Goal: Use online tool/utility: Utilize a website feature to perform a specific function

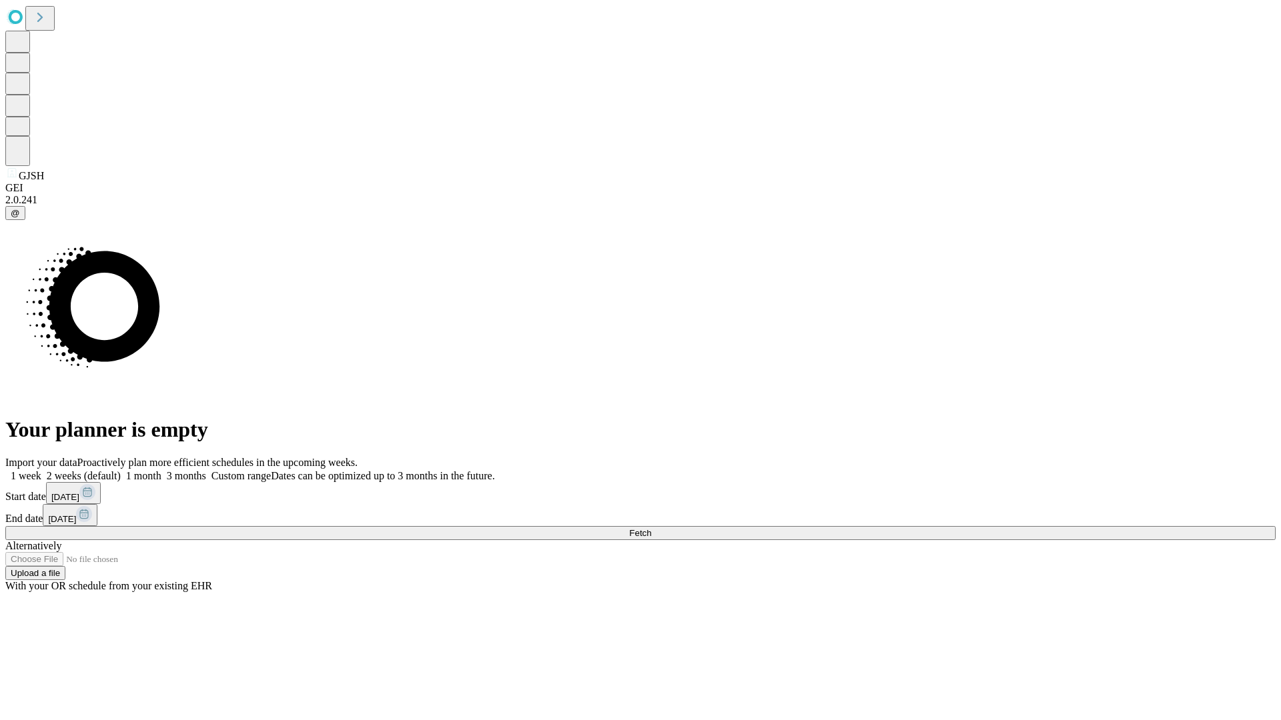
click at [41, 470] on label "1 week" at bounding box center [23, 475] width 36 height 11
click at [651, 528] on span "Fetch" at bounding box center [640, 533] width 22 height 10
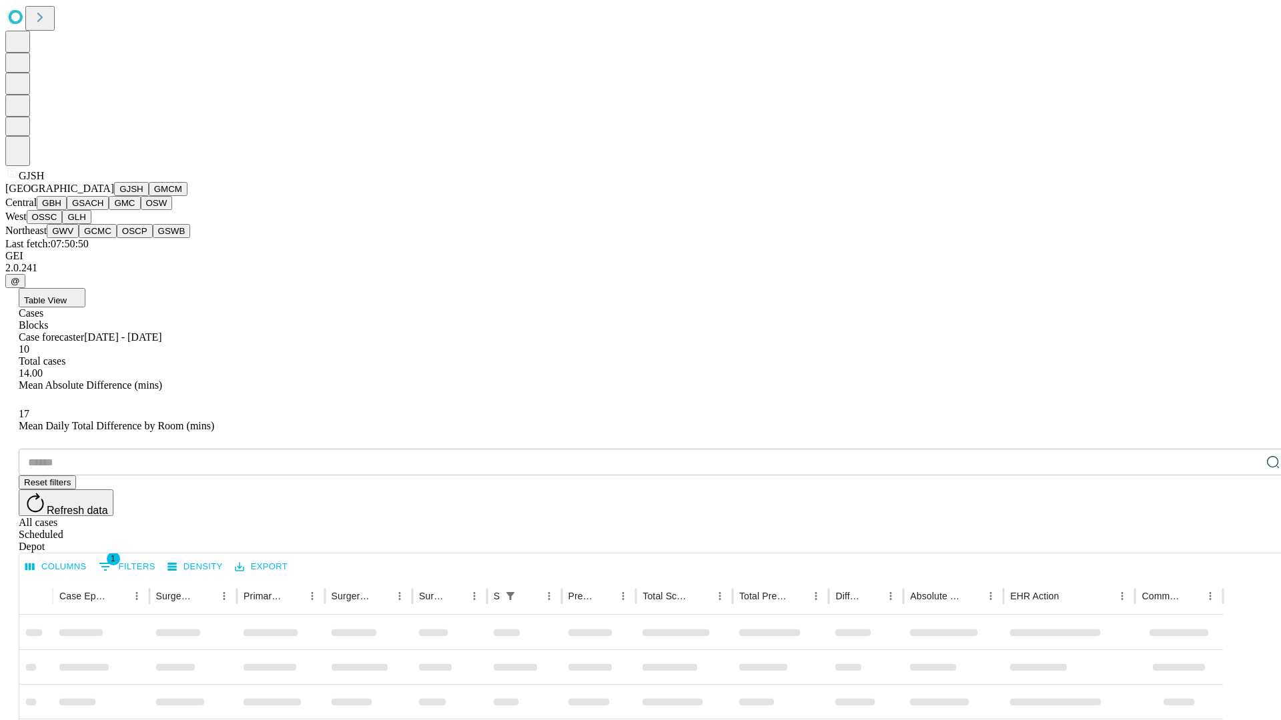
click at [149, 196] on button "GMCM" at bounding box center [168, 189] width 39 height 14
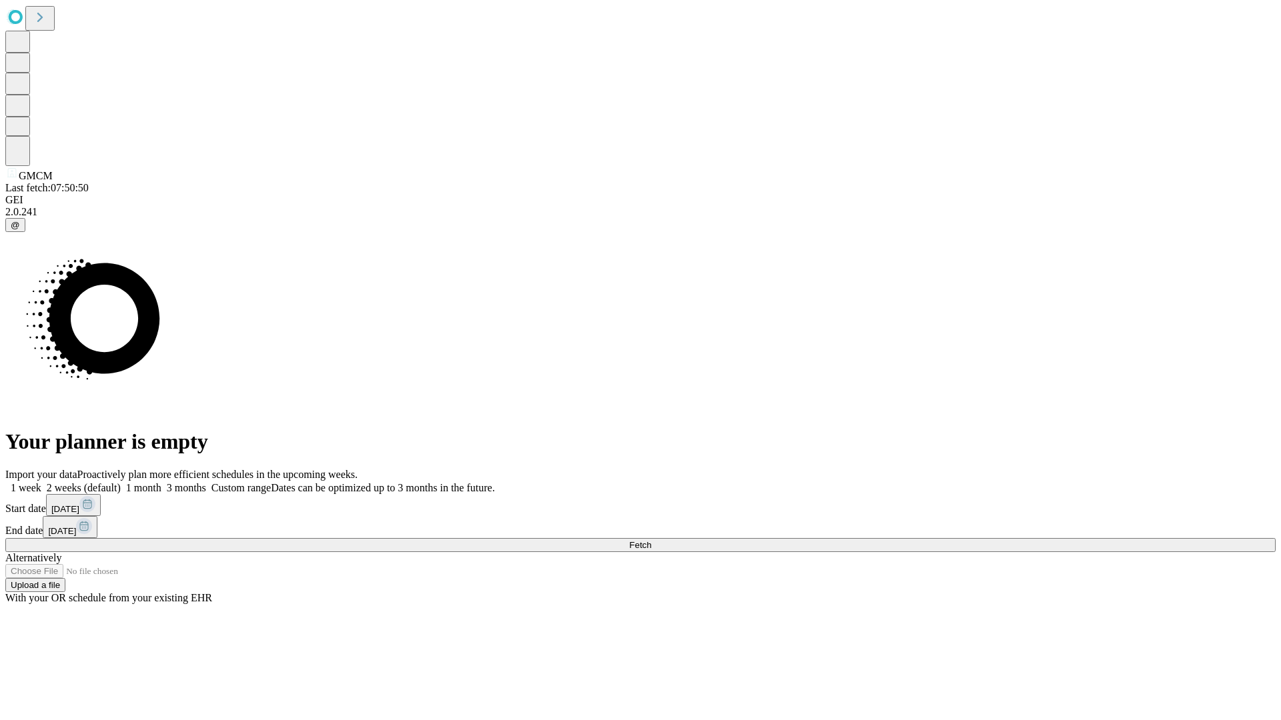
click at [41, 482] on label "1 week" at bounding box center [23, 487] width 36 height 11
click at [651, 540] on span "Fetch" at bounding box center [640, 545] width 22 height 10
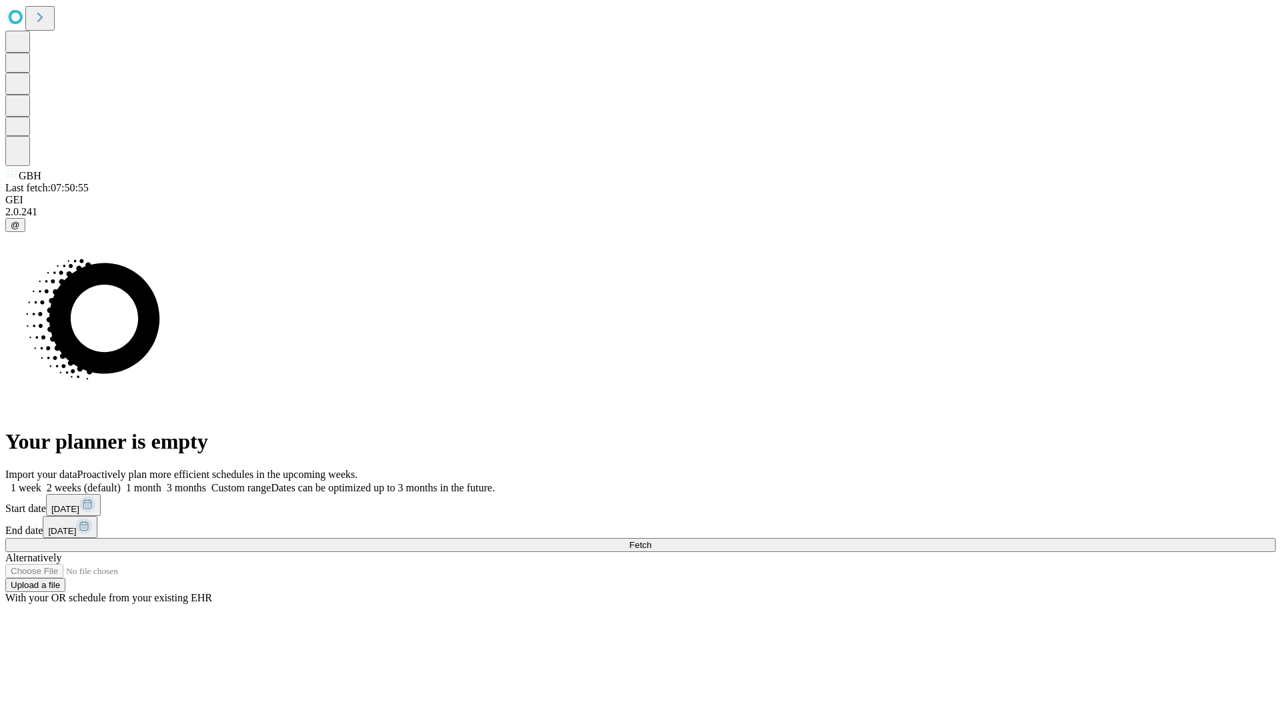
click at [41, 482] on label "1 week" at bounding box center [23, 487] width 36 height 11
click at [651, 540] on span "Fetch" at bounding box center [640, 545] width 22 height 10
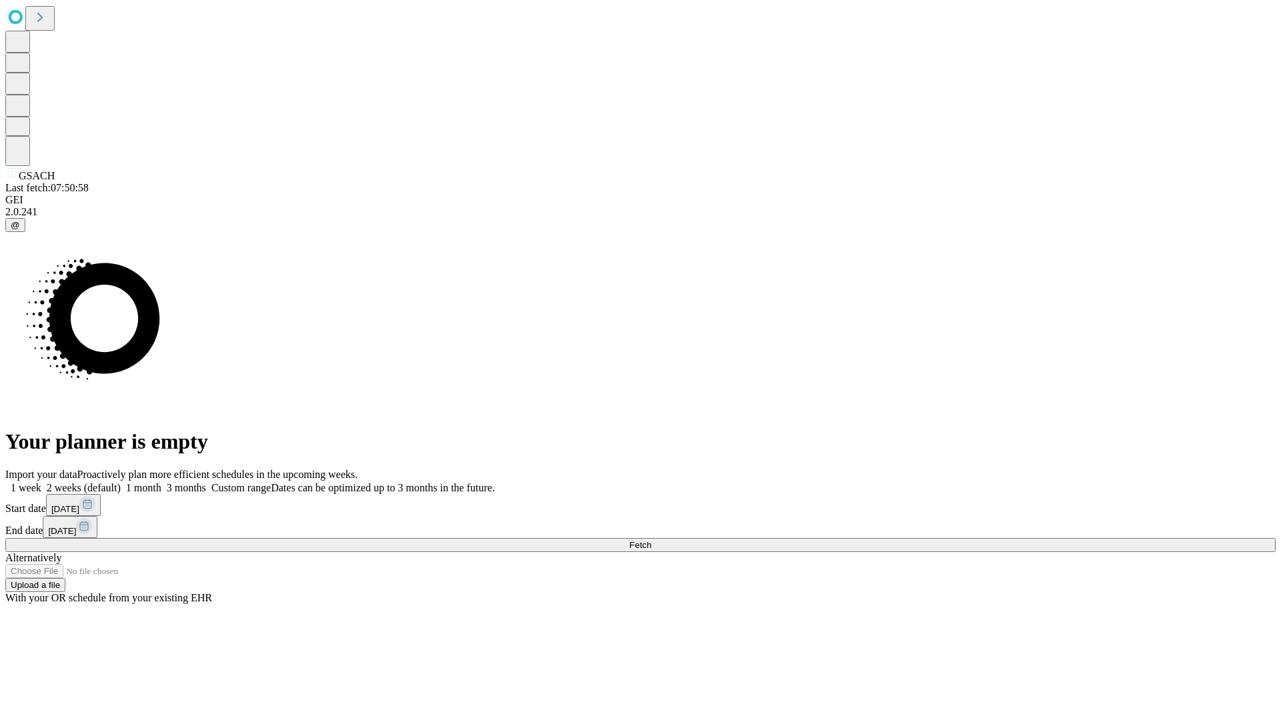
click at [41, 482] on label "1 week" at bounding box center [23, 487] width 36 height 11
click at [651, 540] on span "Fetch" at bounding box center [640, 545] width 22 height 10
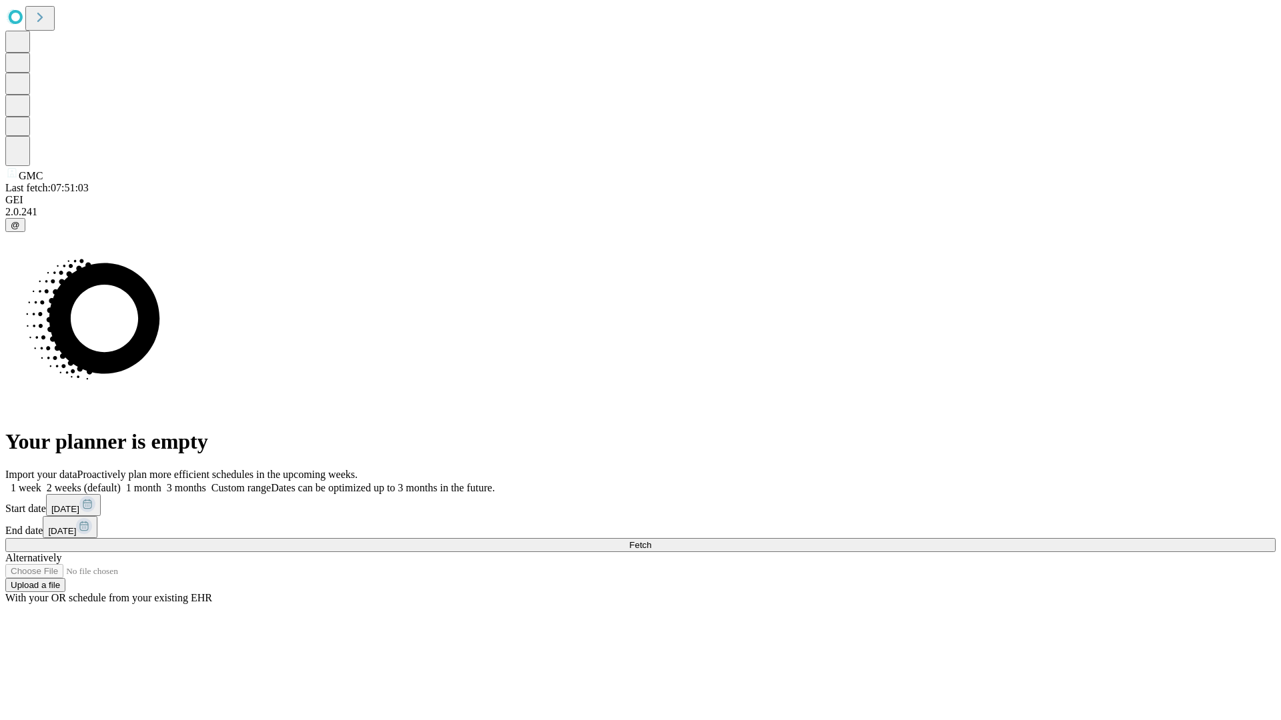
click at [41, 482] on label "1 week" at bounding box center [23, 487] width 36 height 11
click at [651, 540] on span "Fetch" at bounding box center [640, 545] width 22 height 10
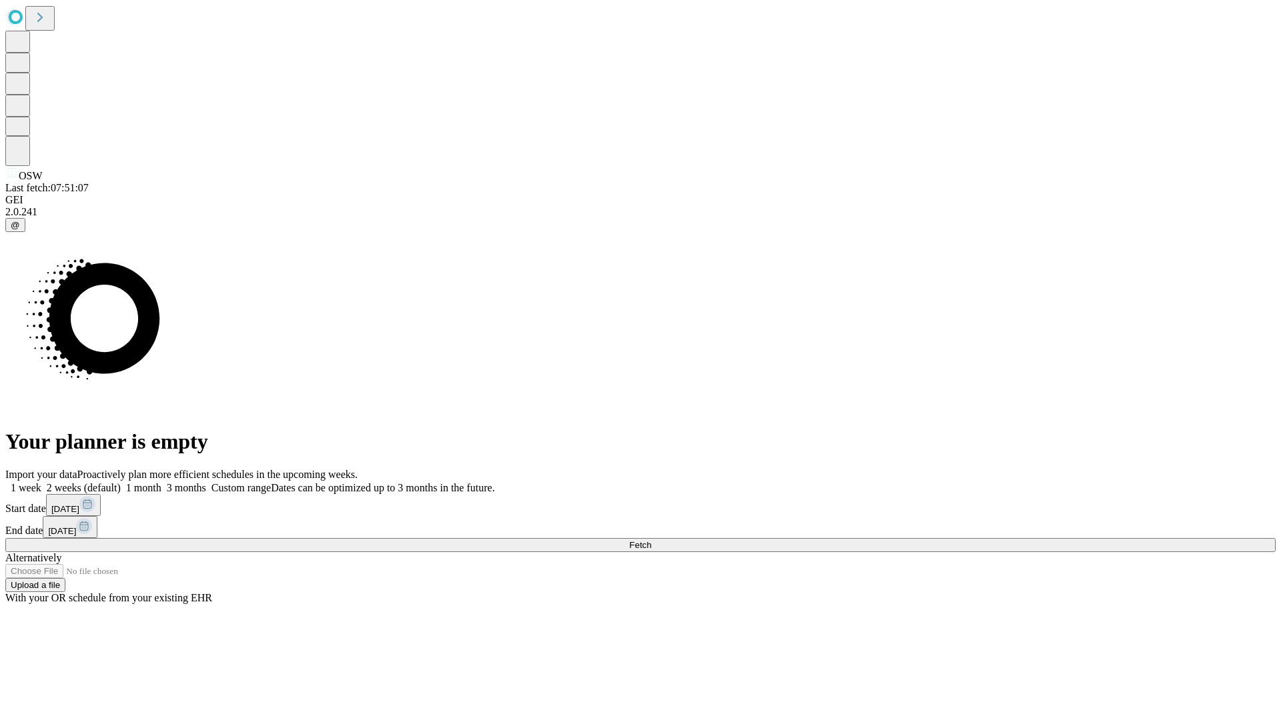
click at [41, 482] on label "1 week" at bounding box center [23, 487] width 36 height 11
click at [651, 540] on span "Fetch" at bounding box center [640, 545] width 22 height 10
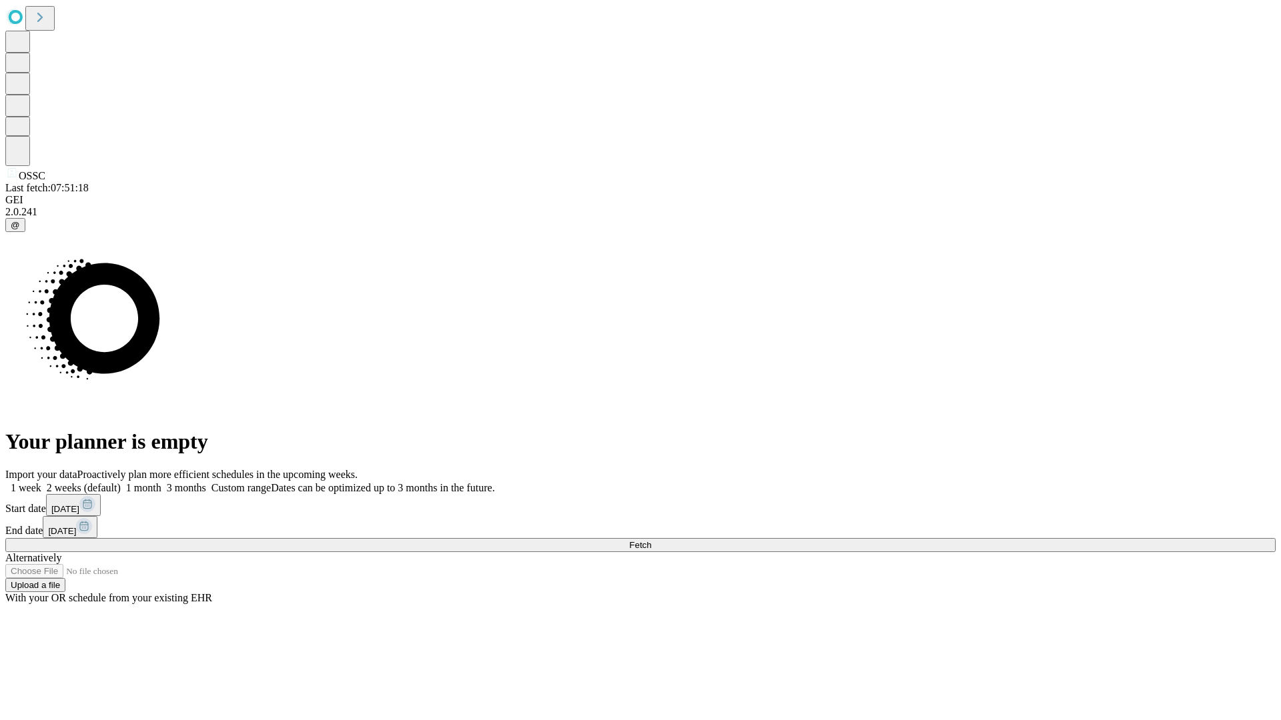
click at [41, 482] on label "1 week" at bounding box center [23, 487] width 36 height 11
click at [651, 540] on span "Fetch" at bounding box center [640, 545] width 22 height 10
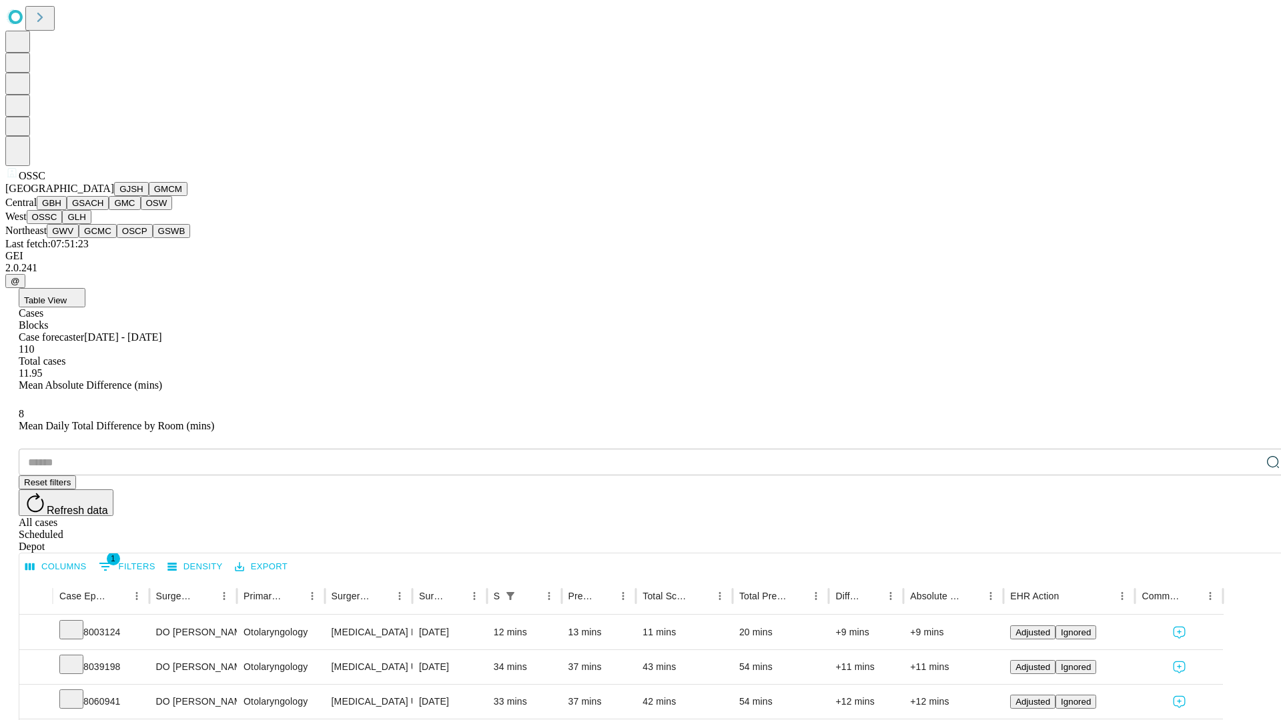
click at [91, 224] on button "GLH" at bounding box center [76, 217] width 29 height 14
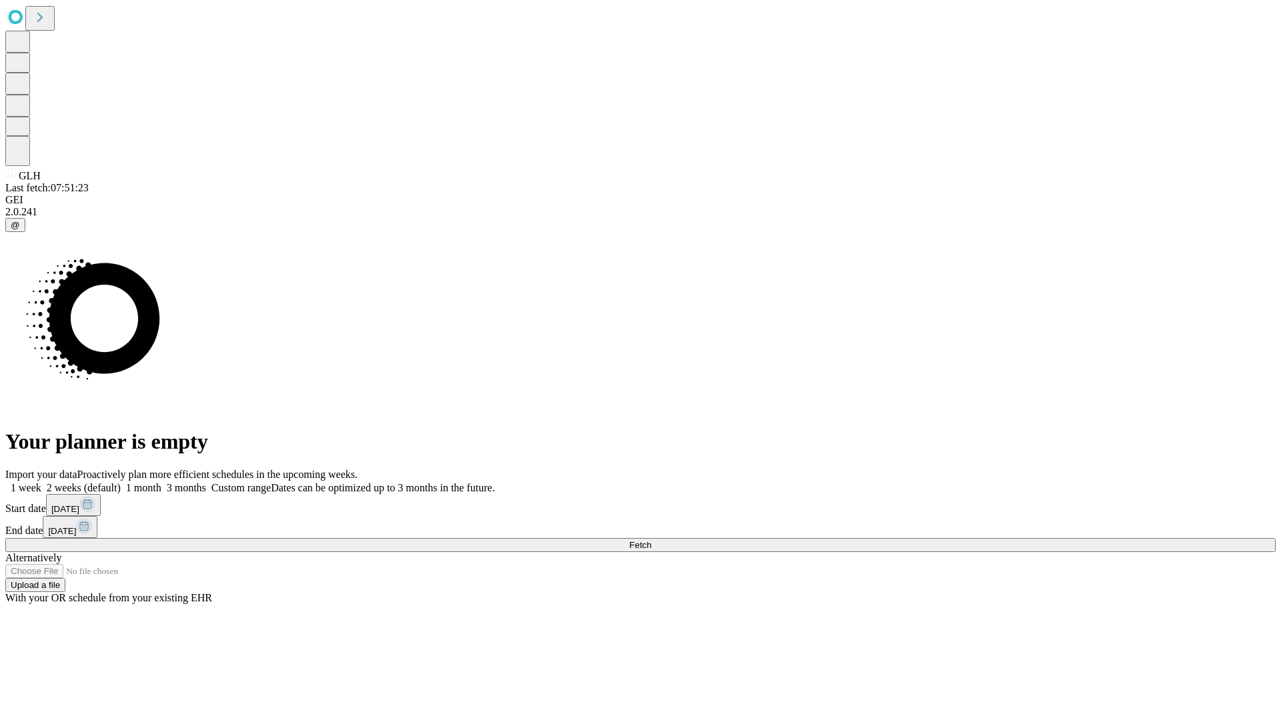
click at [41, 482] on label "1 week" at bounding box center [23, 487] width 36 height 11
click at [651, 540] on span "Fetch" at bounding box center [640, 545] width 22 height 10
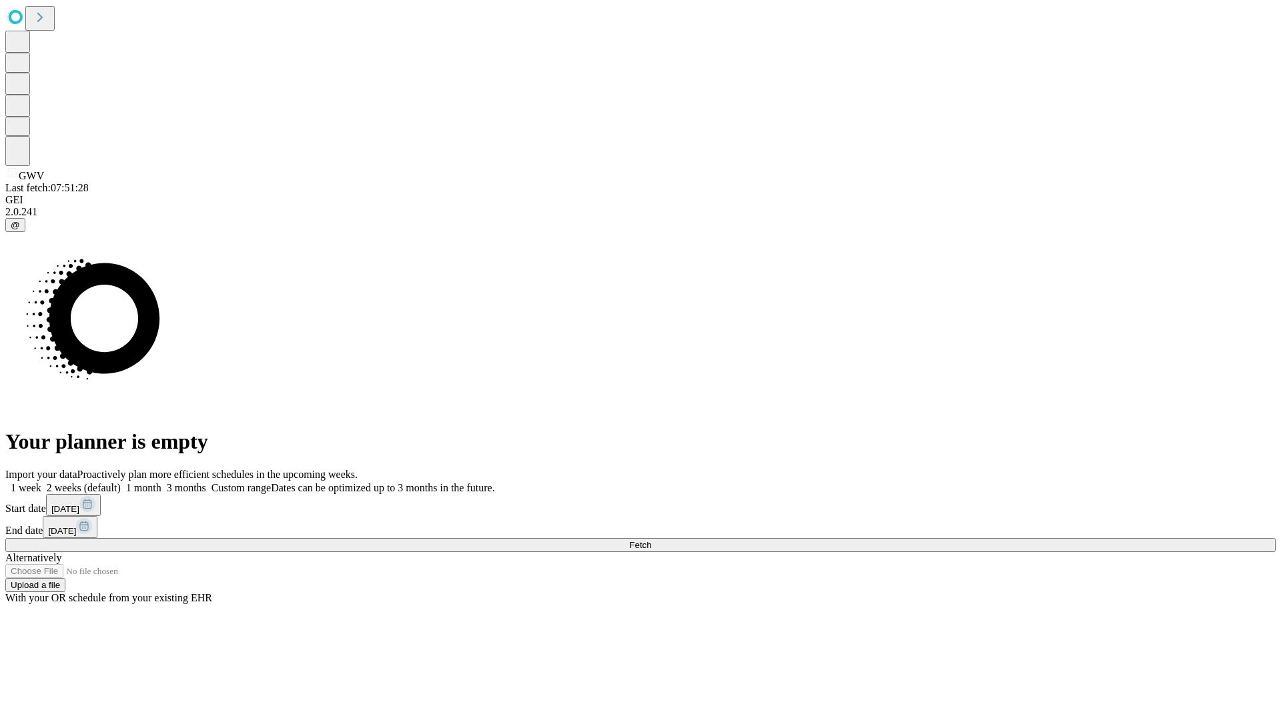
click at [41, 482] on label "1 week" at bounding box center [23, 487] width 36 height 11
click at [651, 540] on span "Fetch" at bounding box center [640, 545] width 22 height 10
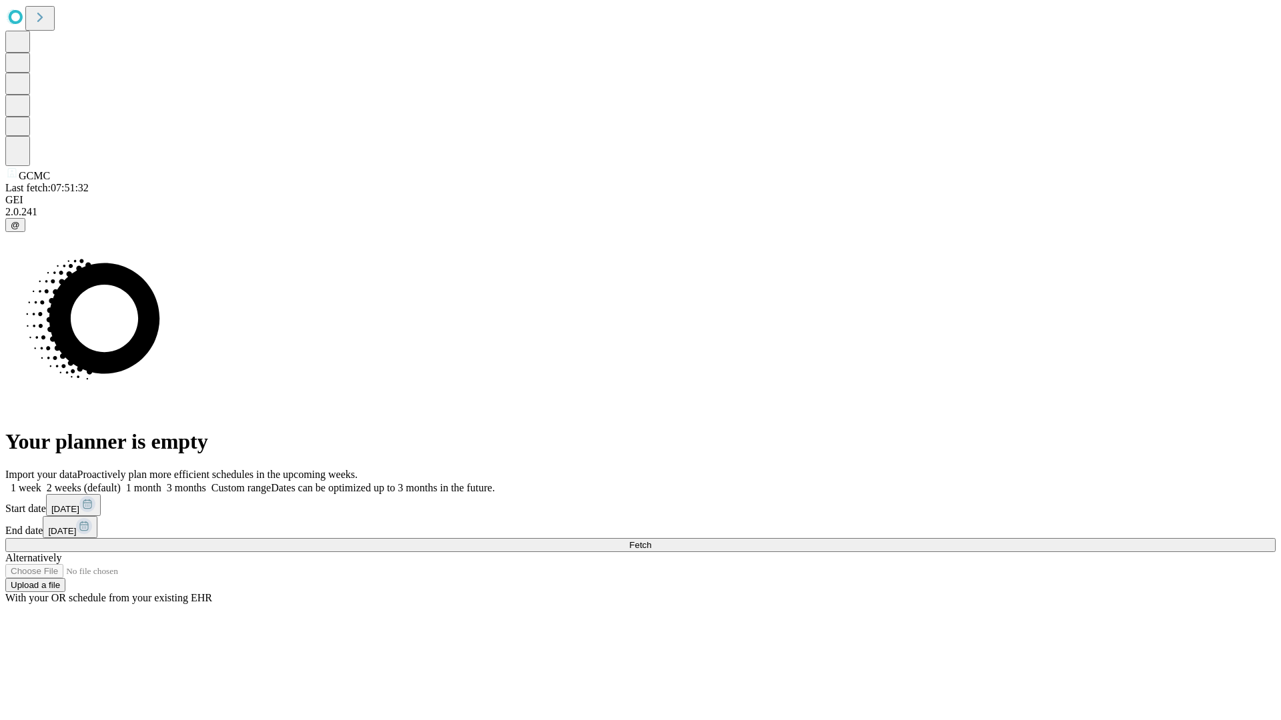
click at [41, 482] on label "1 week" at bounding box center [23, 487] width 36 height 11
click at [651, 540] on span "Fetch" at bounding box center [640, 545] width 22 height 10
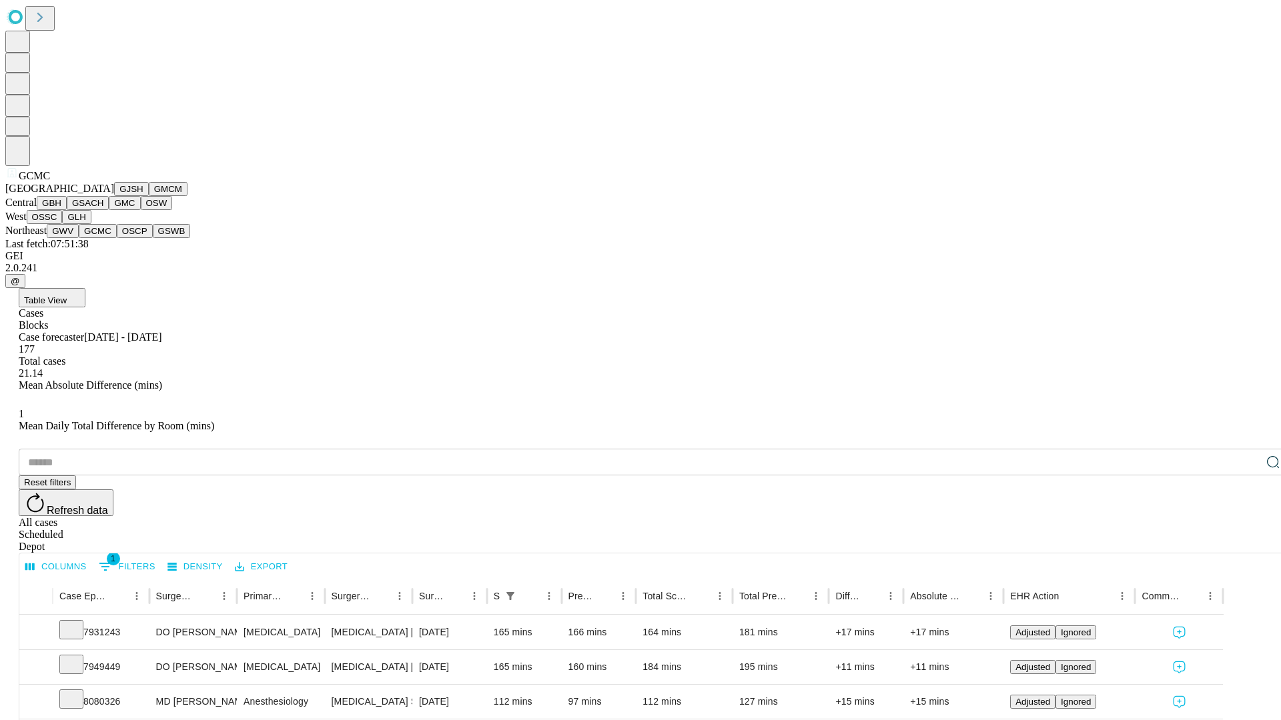
click at [117, 238] on button "OSCP" at bounding box center [135, 231] width 36 height 14
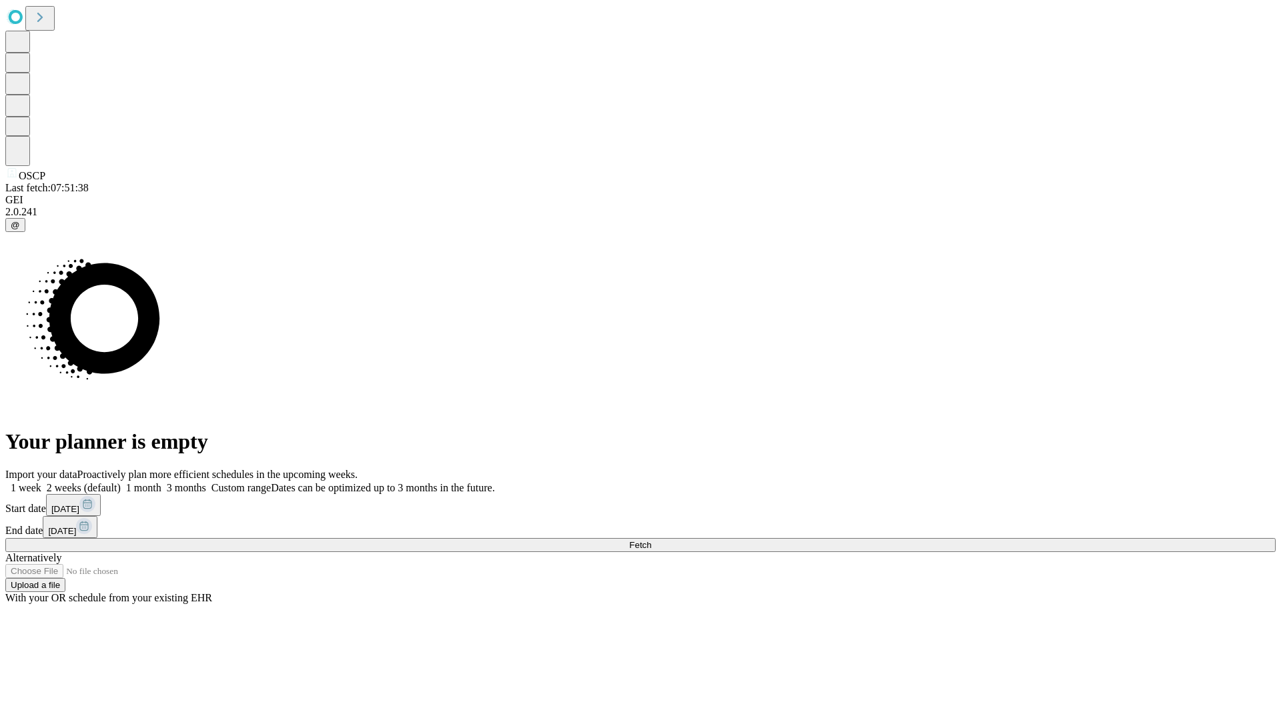
click at [651, 540] on span "Fetch" at bounding box center [640, 545] width 22 height 10
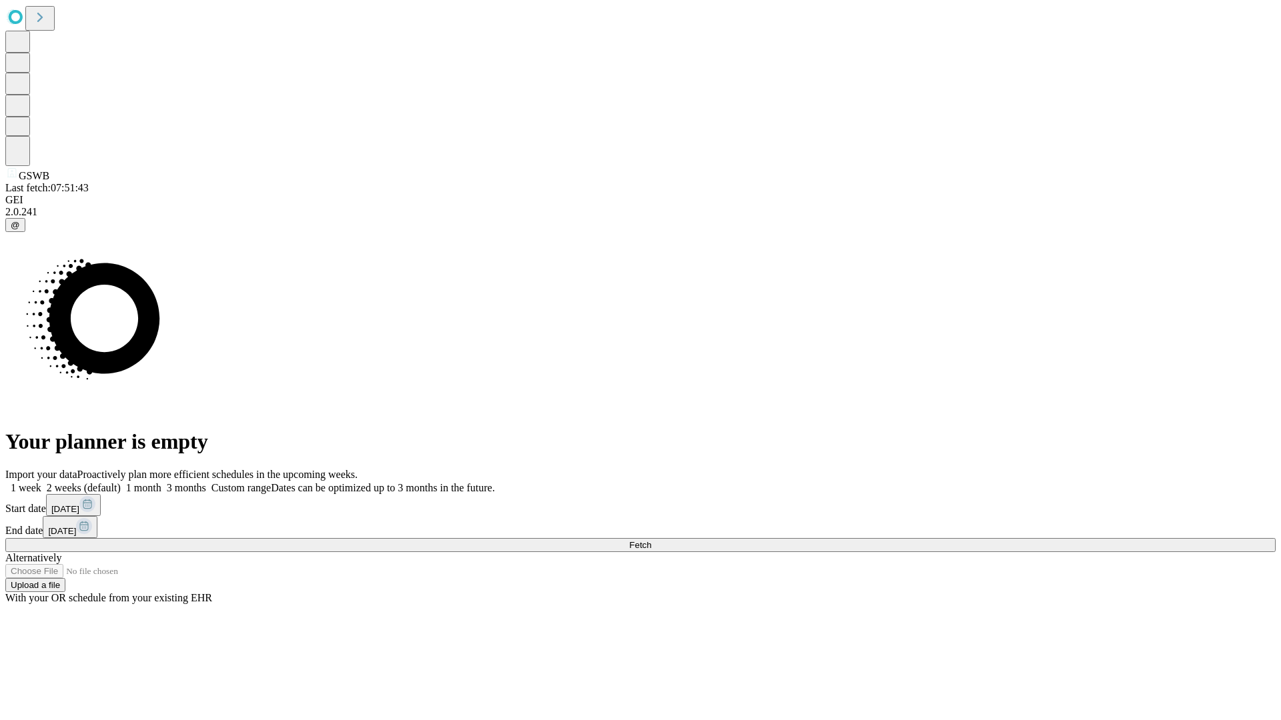
click at [41, 482] on label "1 week" at bounding box center [23, 487] width 36 height 11
click at [651, 540] on span "Fetch" at bounding box center [640, 545] width 22 height 10
